Goal: Task Accomplishment & Management: Use online tool/utility

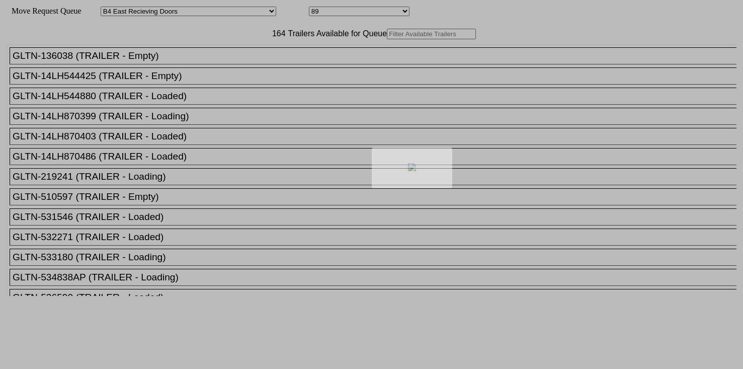
select select "527"
select select "8145"
click at [218, 55] on div at bounding box center [371, 184] width 743 height 369
click at [214, 55] on div at bounding box center [371, 184] width 743 height 369
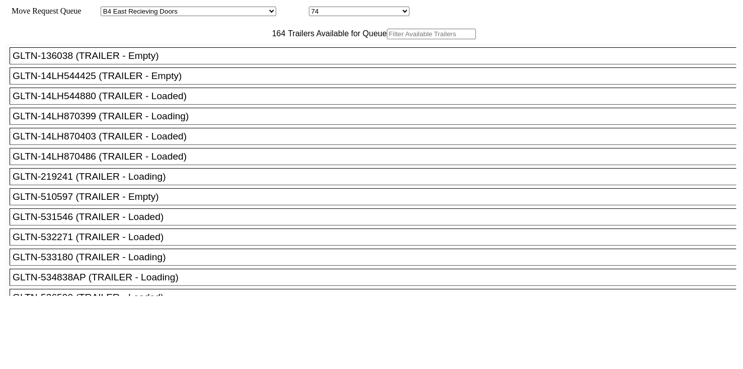
click at [387, 39] on input "text" at bounding box center [431, 34] width 89 height 11
paste input "261061"
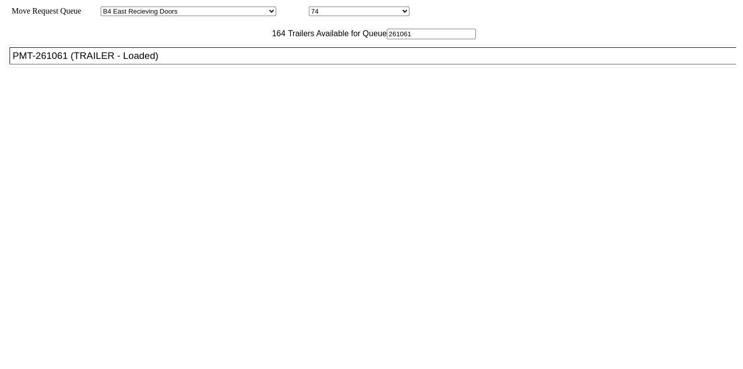
type input "261061"
click at [187, 61] on div "PMT-261061 (TRAILER - Loaded)" at bounding box center [378, 55] width 730 height 11
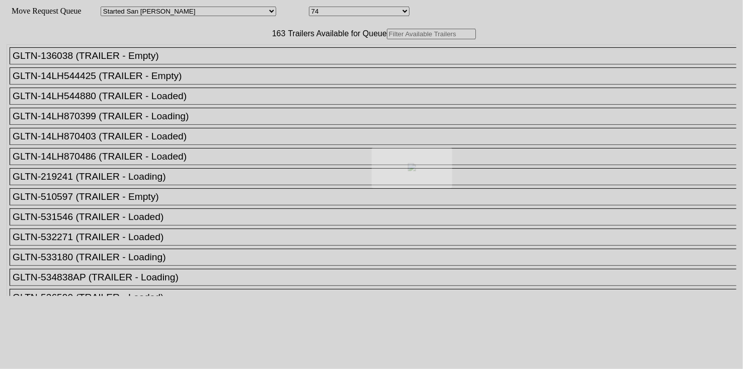
click at [219, 54] on div at bounding box center [371, 184] width 743 height 369
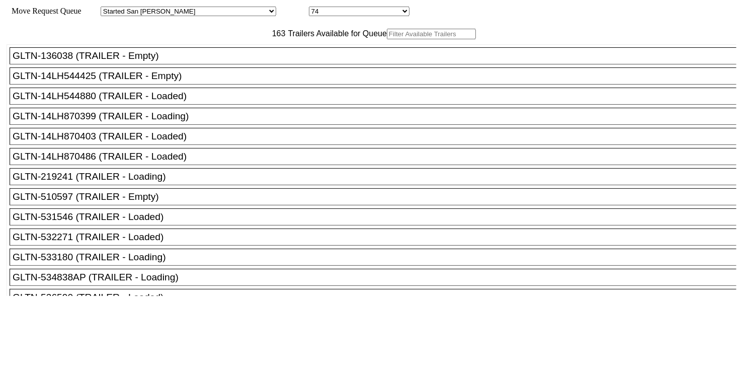
click at [387, 39] on input "text" at bounding box center [431, 34] width 89 height 11
paste input "XPOU410967"
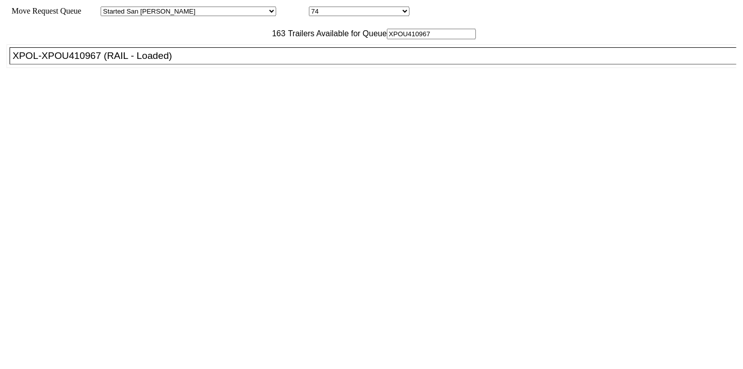
type input "XPOU410967"
click at [204, 61] on div "XPOL-XPOU410967 (RAIL - Loaded)" at bounding box center [378, 55] width 730 height 11
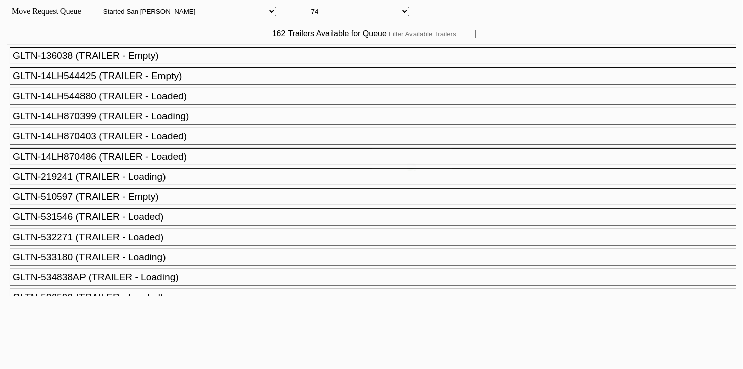
click at [243, 55] on body "Move Request Queue Area Started [GEOGRAPHIC_DATA][PERSON_NAME][PERSON_NAME] [GE…" at bounding box center [371, 169] width 735 height 331
click at [387, 39] on input "text" at bounding box center [431, 34] width 89 height 11
paste input "STTU432879"
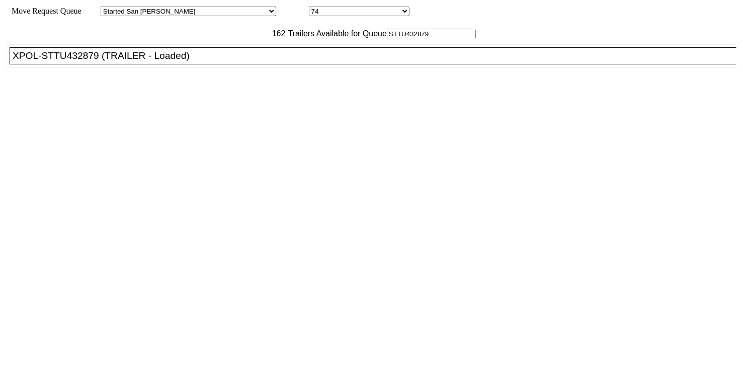
type input "STTU432879"
click at [192, 61] on div "XPOL-STTU432879 (TRAILER - Loaded)" at bounding box center [378, 55] width 730 height 11
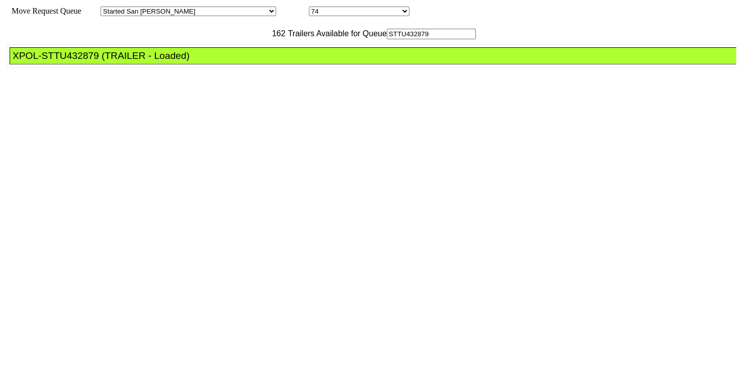
click at [192, 61] on div "XPOL-STTU432879 (TRAILER - Loaded)" at bounding box center [378, 55] width 730 height 11
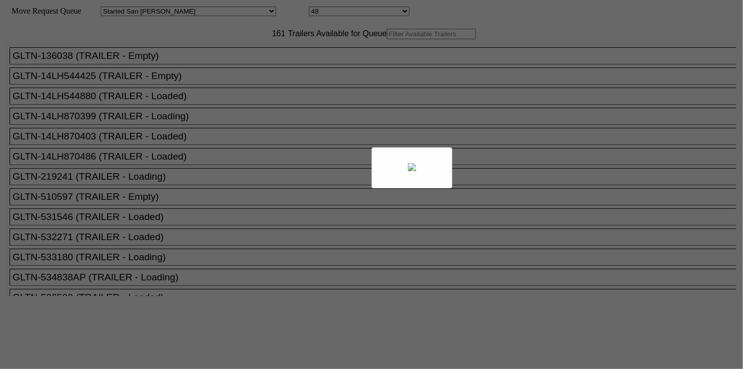
click at [224, 50] on div at bounding box center [371, 184] width 743 height 369
click at [216, 55] on div at bounding box center [371, 184] width 743 height 369
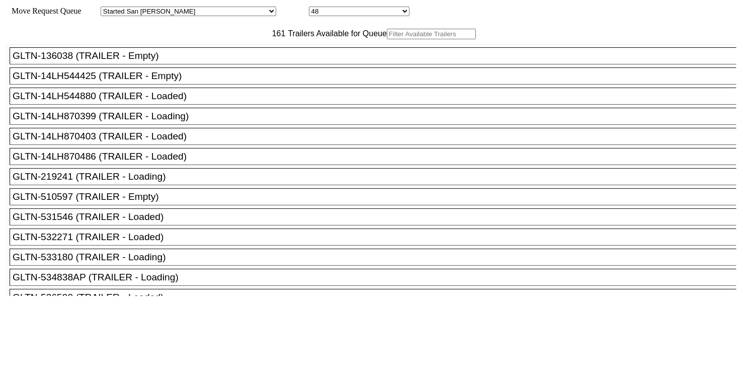
click at [387, 39] on input "text" at bounding box center [431, 34] width 89 height 11
paste input "TGHU5036908"
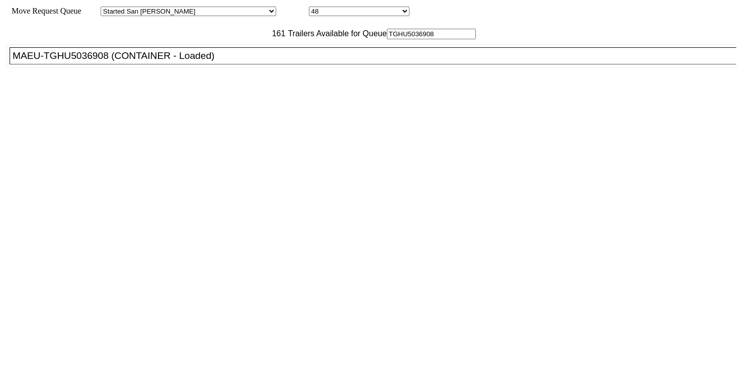
type input "TGHU5036908"
click at [184, 61] on div "MAEU-TGHU5036908 (CONTAINER - Loaded)" at bounding box center [378, 55] width 730 height 11
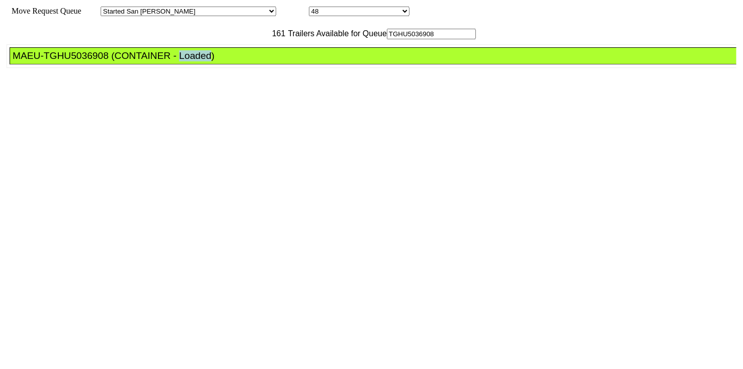
click at [184, 61] on div "MAEU-TGHU5036908 (CONTAINER - Loaded)" at bounding box center [378, 55] width 730 height 11
